Goal: Task Accomplishment & Management: Manage account settings

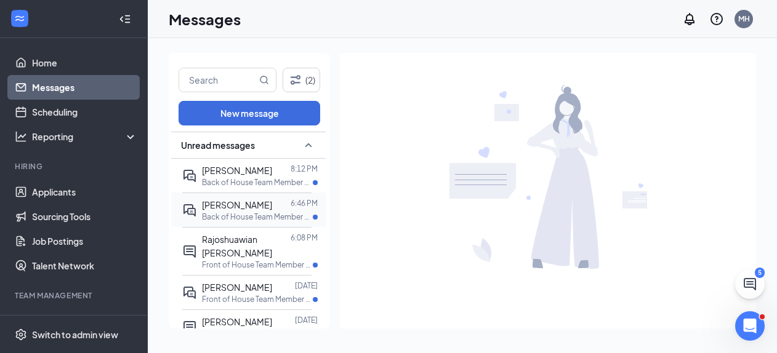
click at [252, 214] on p "Back of House Team Member at Hwy 125 & Jamacha" at bounding box center [257, 217] width 111 height 10
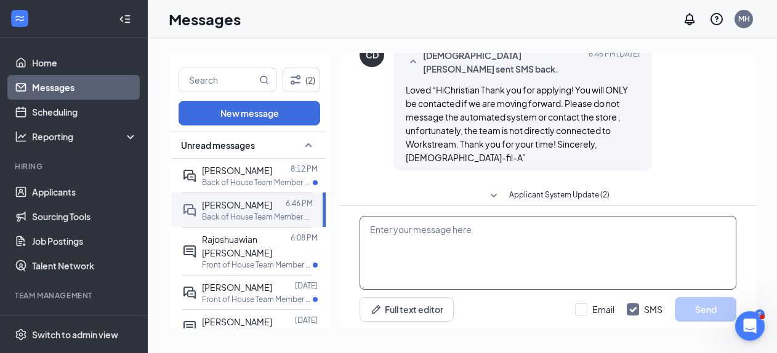
scroll to position [97, 0]
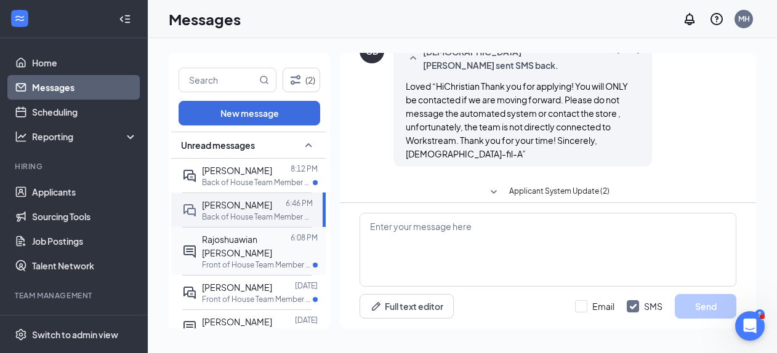
click at [268, 241] on span "Rajoshuawian [PERSON_NAME]" at bounding box center [237, 246] width 70 height 25
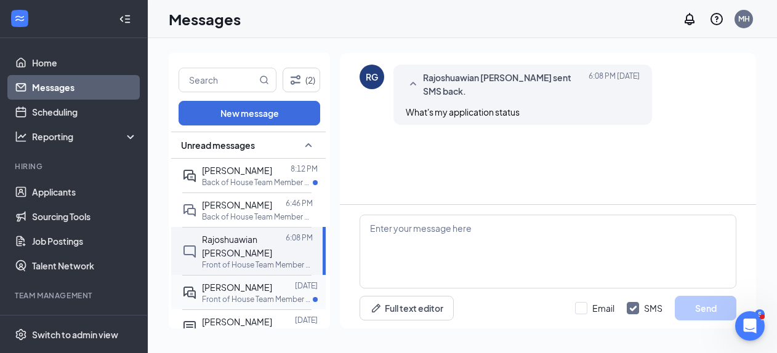
scroll to position [97, 0]
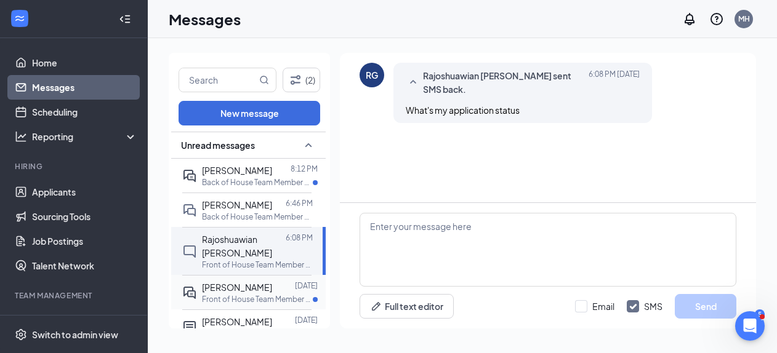
click at [262, 299] on p "Front of House Team Member at Hwy 125 & Jamacha" at bounding box center [257, 299] width 111 height 10
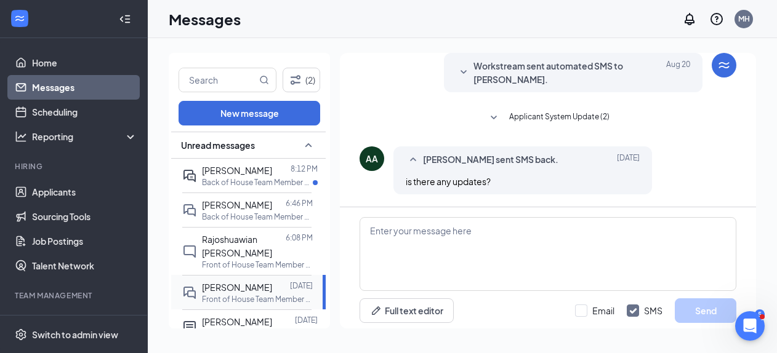
scroll to position [97, 0]
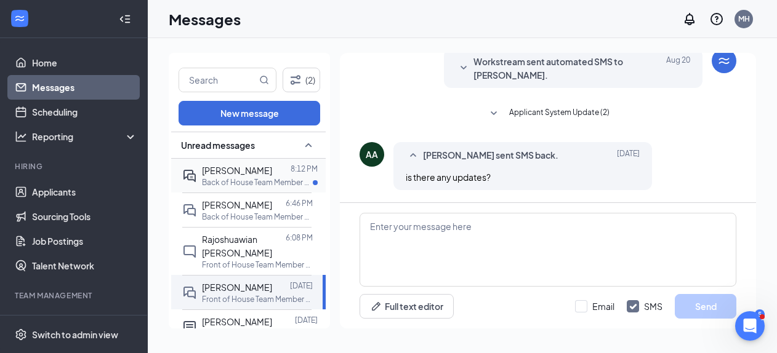
click at [234, 174] on span "[PERSON_NAME]" at bounding box center [237, 170] width 70 height 11
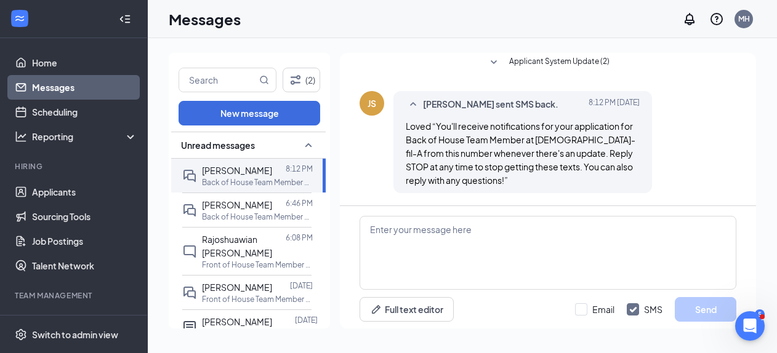
scroll to position [97, 0]
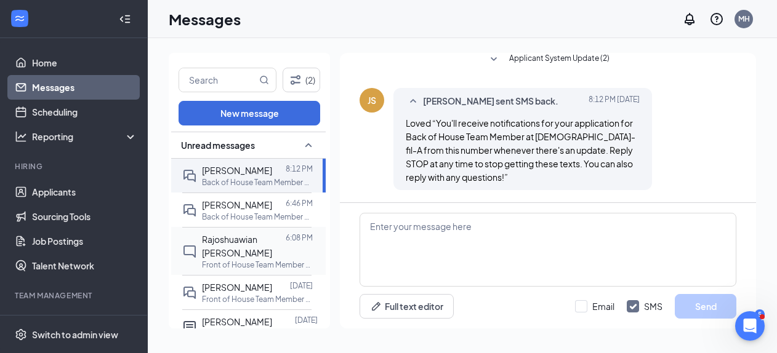
click at [260, 253] on div "Rajoshuawian [PERSON_NAME]" at bounding box center [244, 246] width 84 height 27
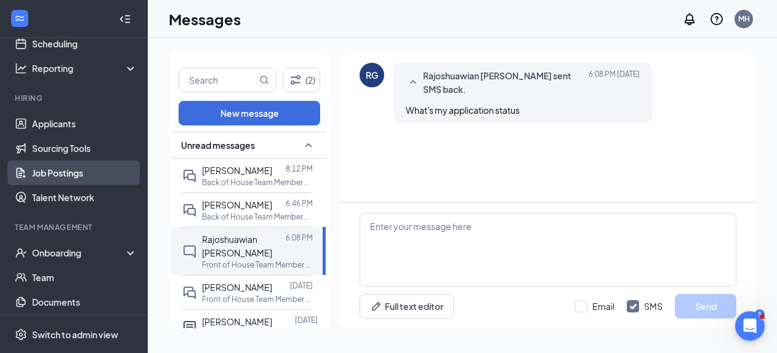
scroll to position [97, 0]
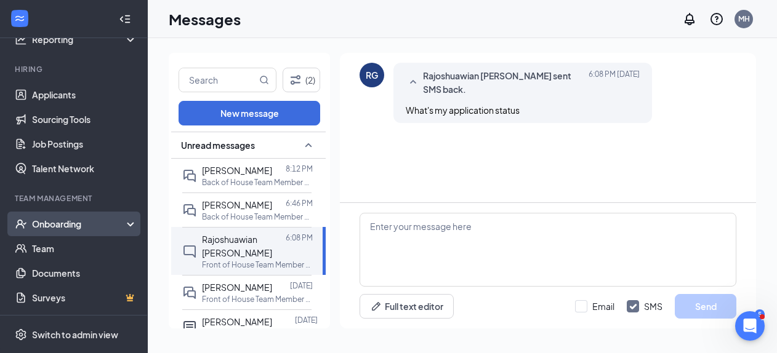
click at [79, 226] on div "Onboarding" at bounding box center [79, 224] width 95 height 12
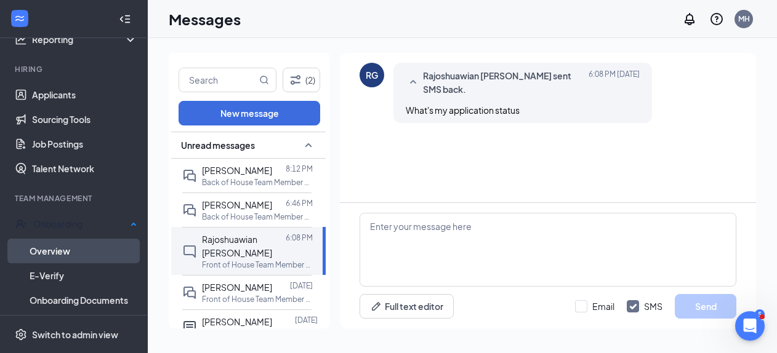
click at [71, 249] on link "Overview" at bounding box center [84, 251] width 108 height 25
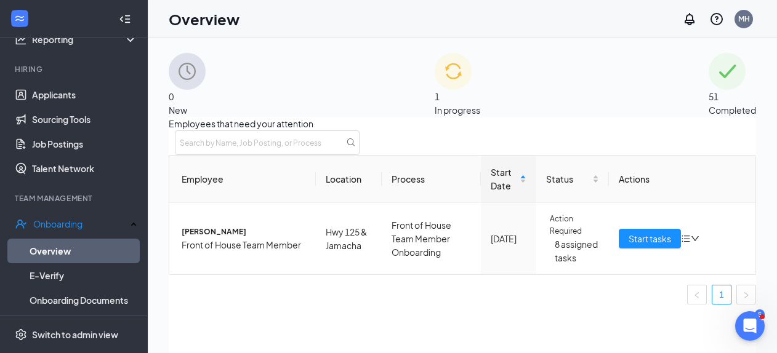
click at [709, 91] on span "51" at bounding box center [714, 96] width 10 height 11
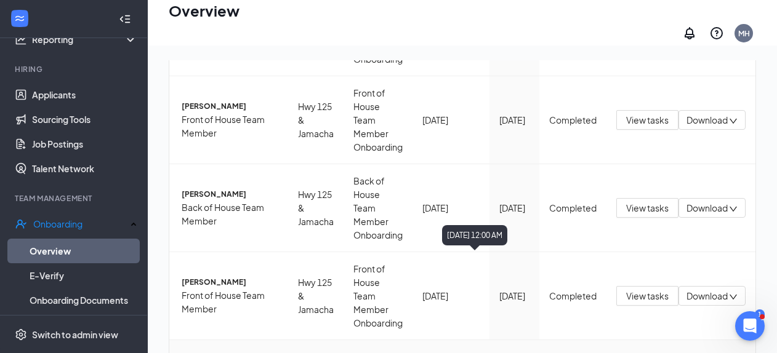
scroll to position [55, 0]
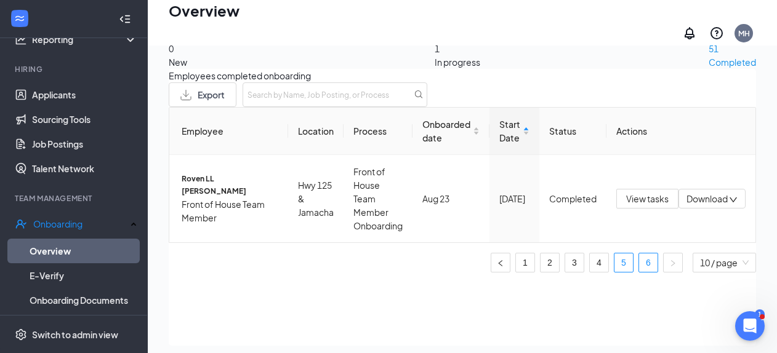
click at [615, 264] on link "5" at bounding box center [624, 263] width 18 height 18
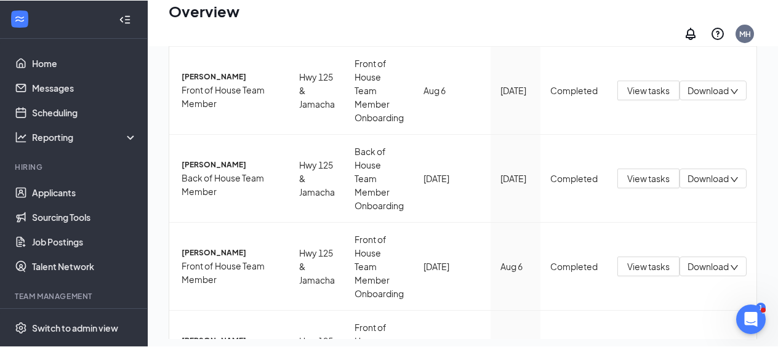
scroll to position [642, 0]
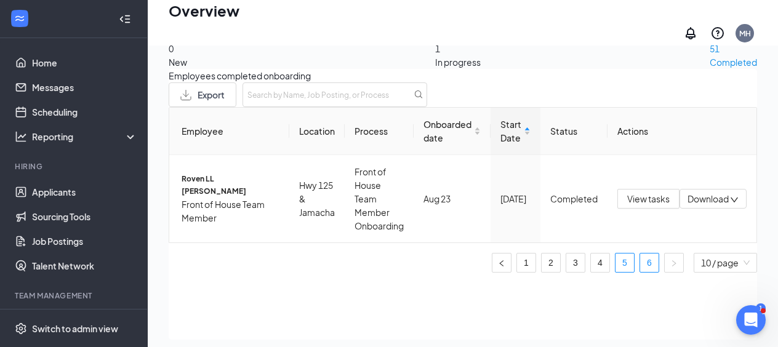
click at [616, 260] on link "5" at bounding box center [625, 263] width 18 height 18
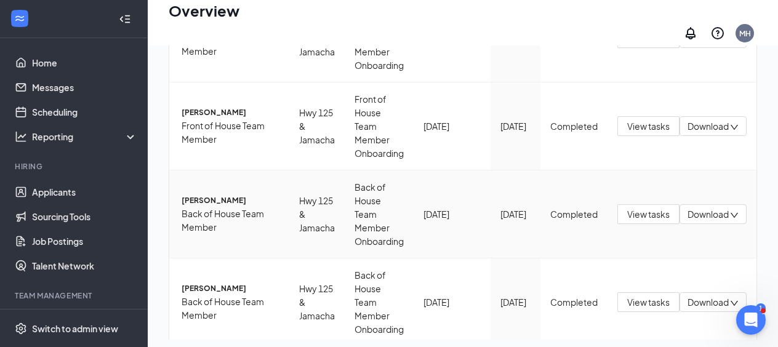
scroll to position [261, 0]
